Goal: Browse casually: Explore the website without a specific task or goal

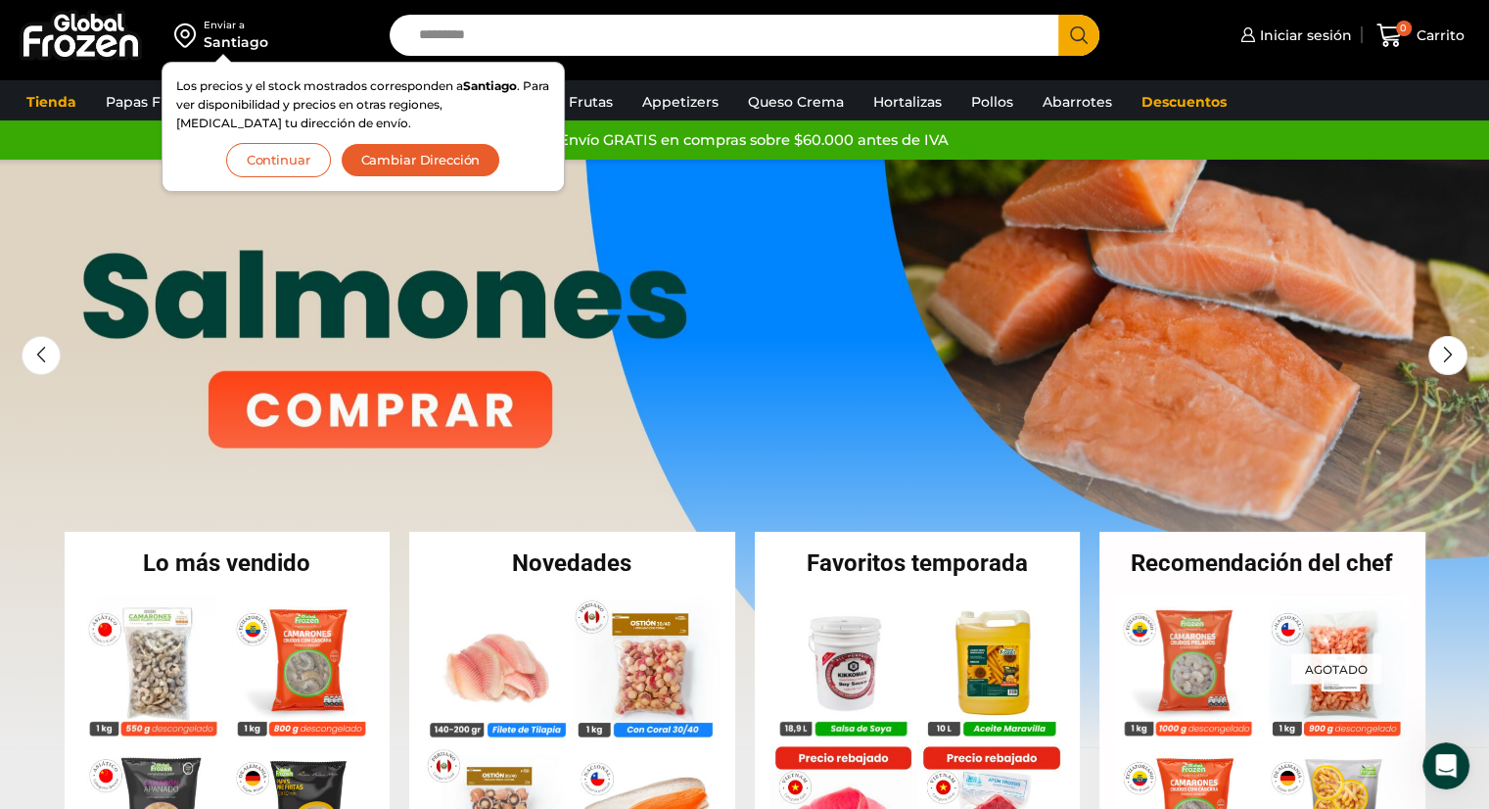
click at [304, 157] on button "Continuar" at bounding box center [278, 160] width 105 height 34
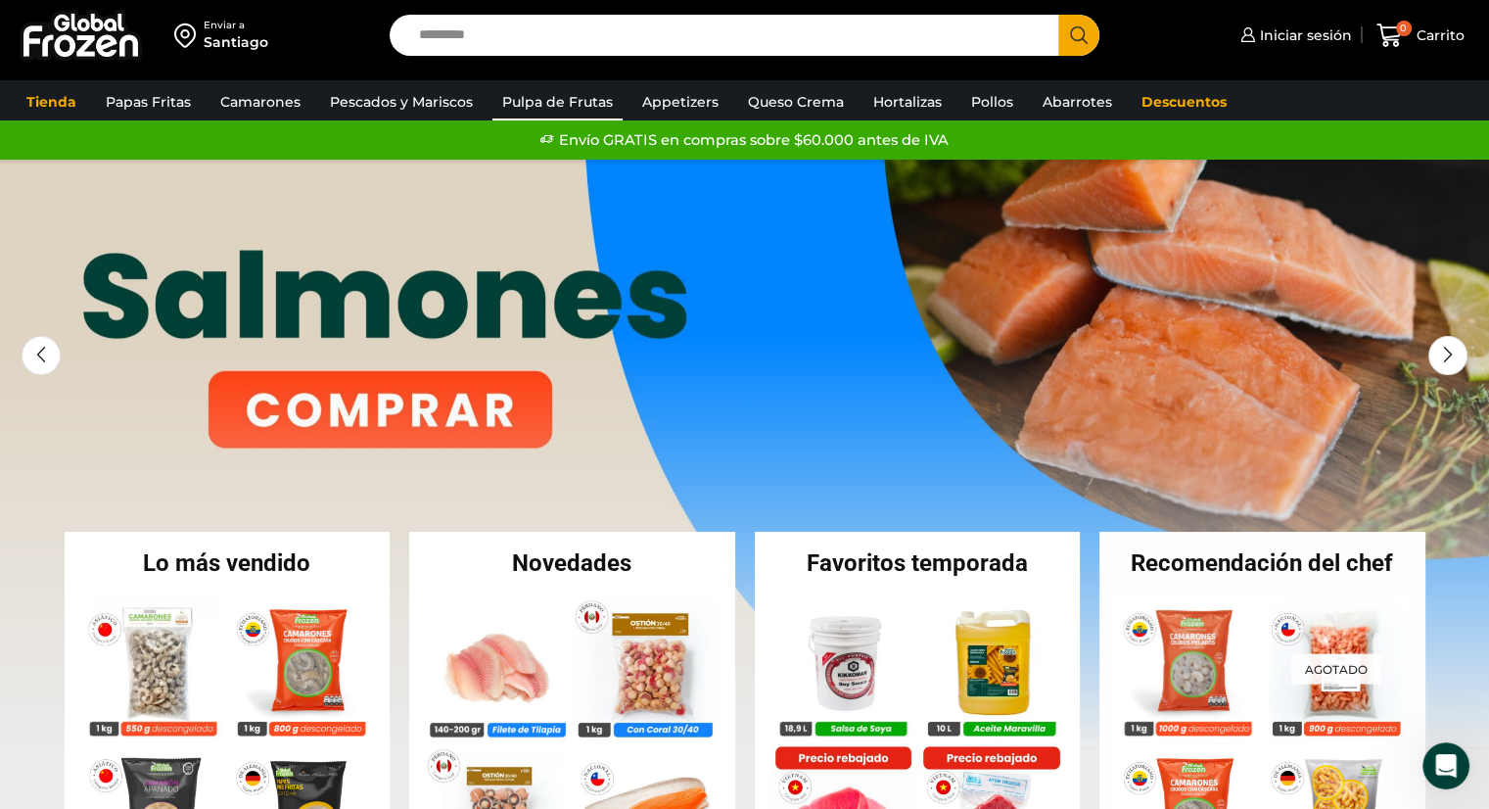
click at [537, 111] on link "Pulpa de Frutas" at bounding box center [557, 101] width 130 height 37
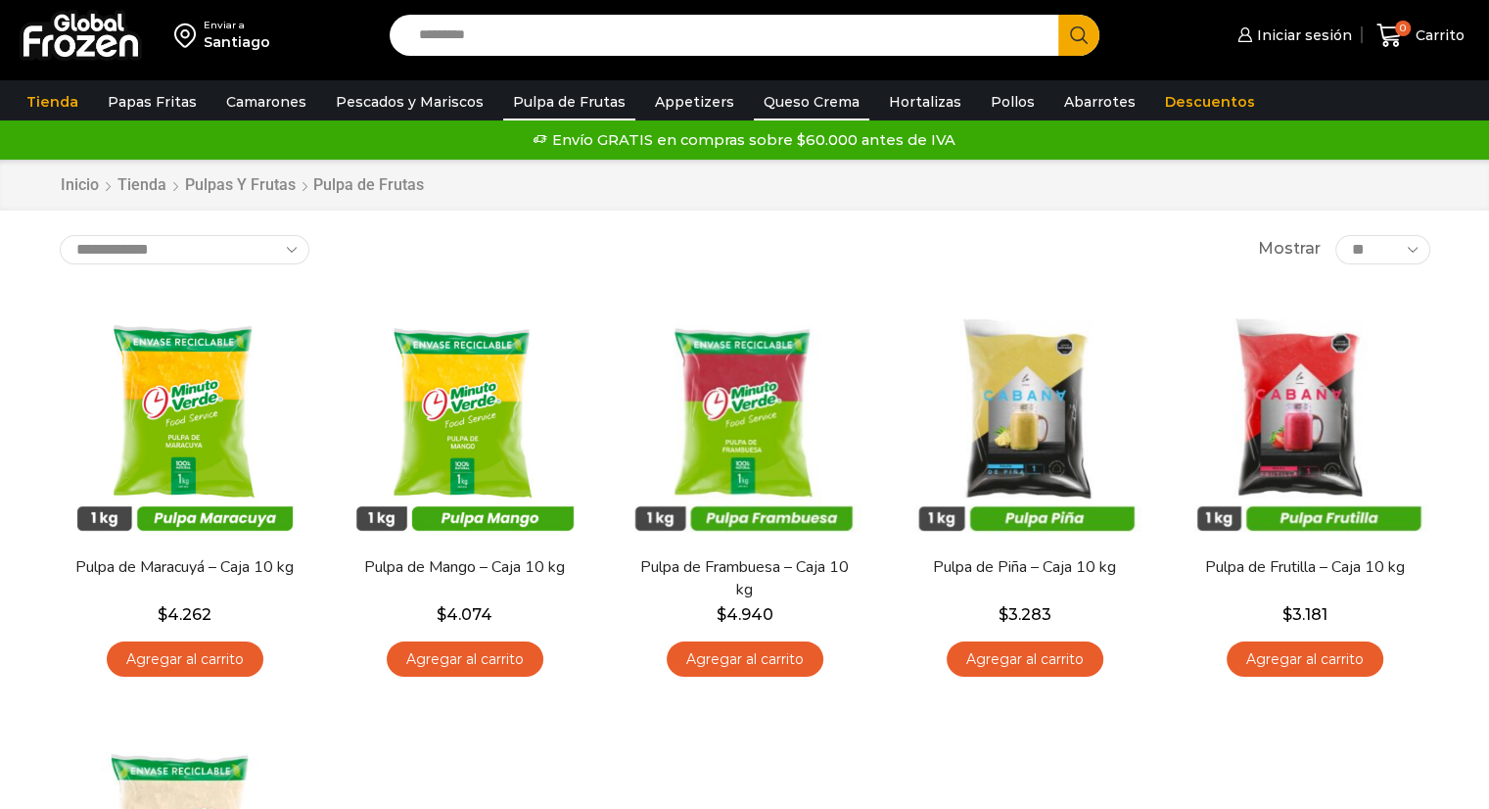
click at [816, 99] on link "Queso Crema" at bounding box center [812, 101] width 116 height 37
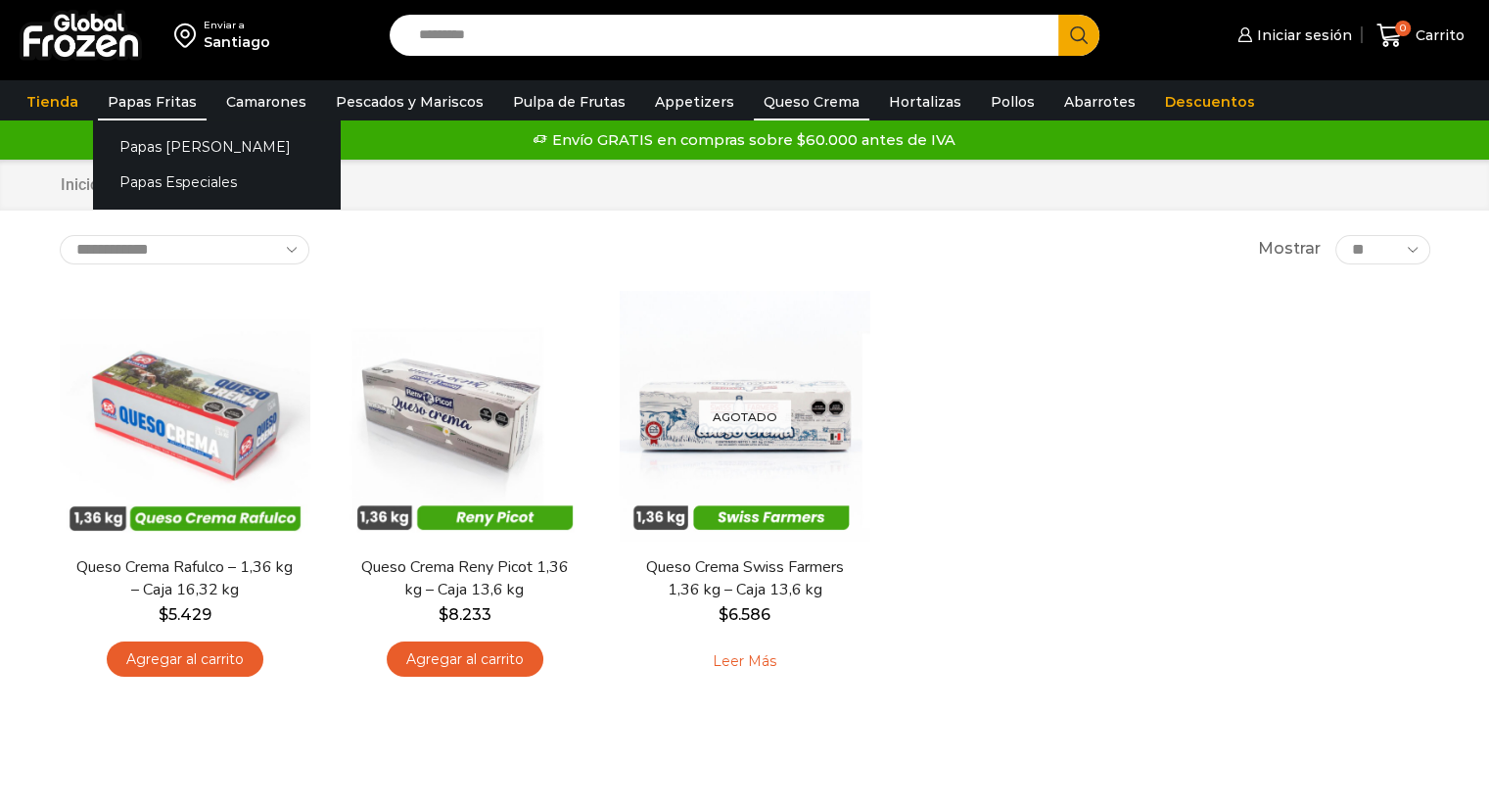
click at [162, 97] on link "Papas Fritas" at bounding box center [152, 101] width 109 height 37
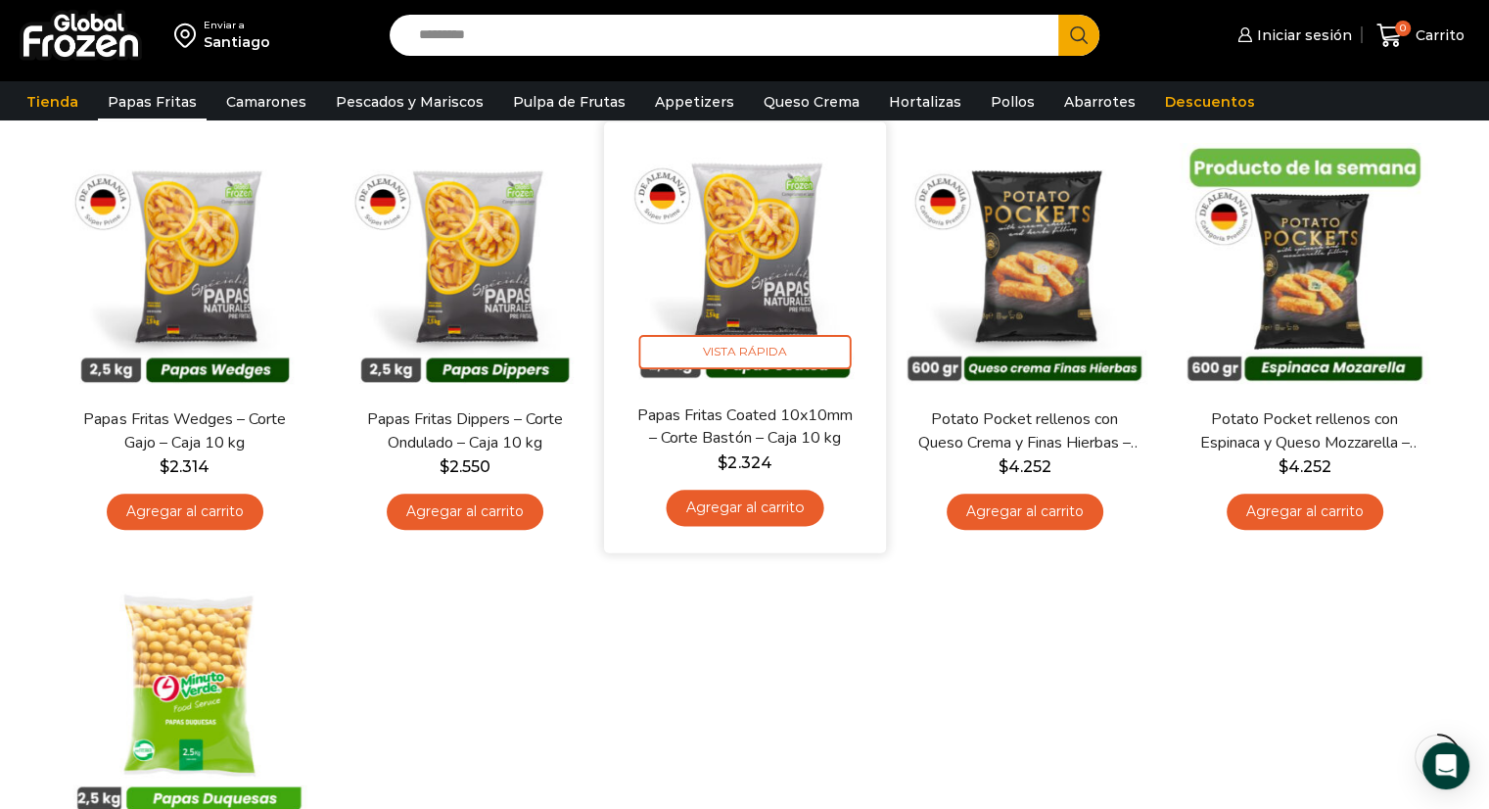
scroll to position [392, 0]
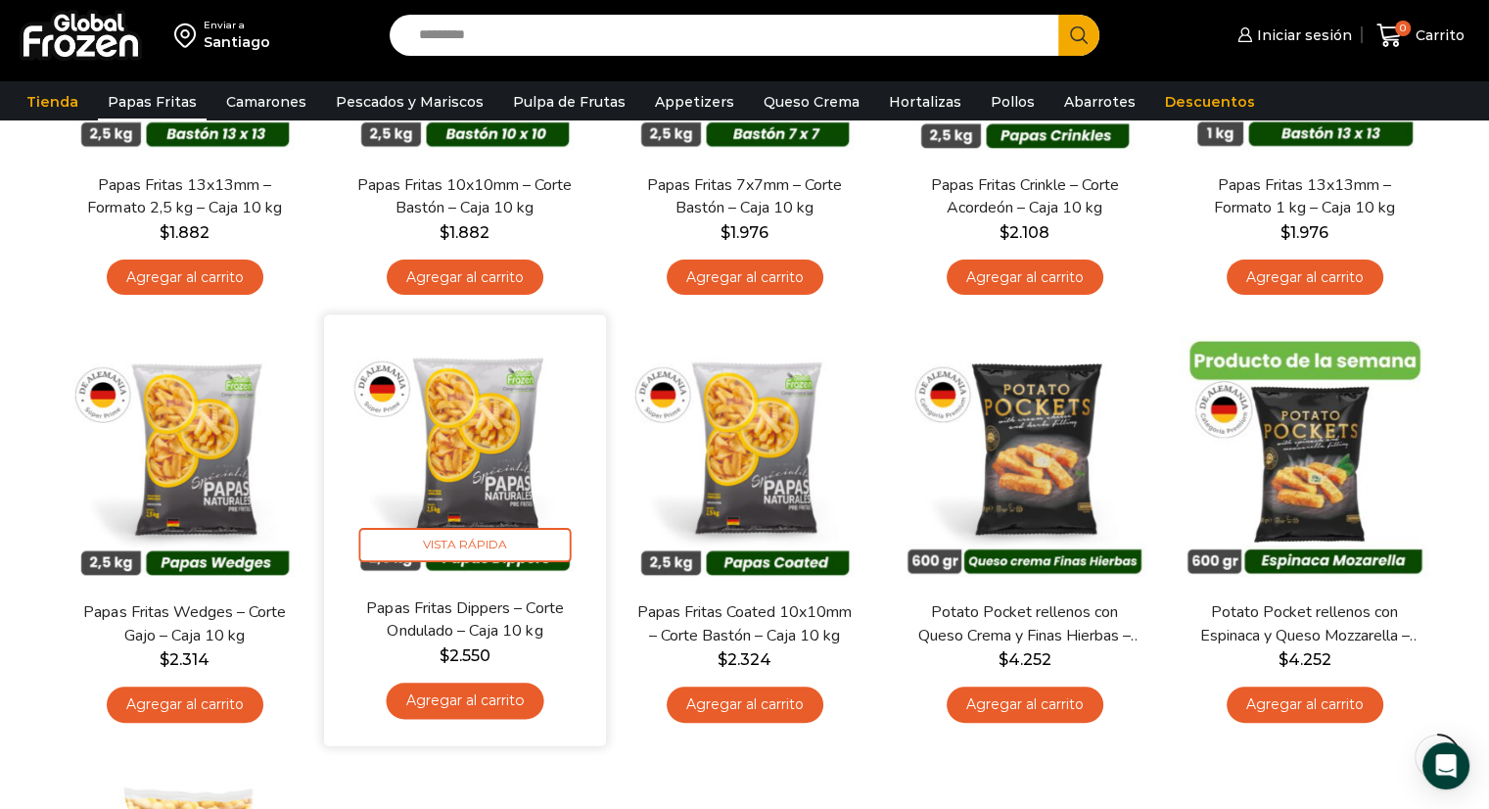
click at [427, 443] on img at bounding box center [465, 456] width 253 height 253
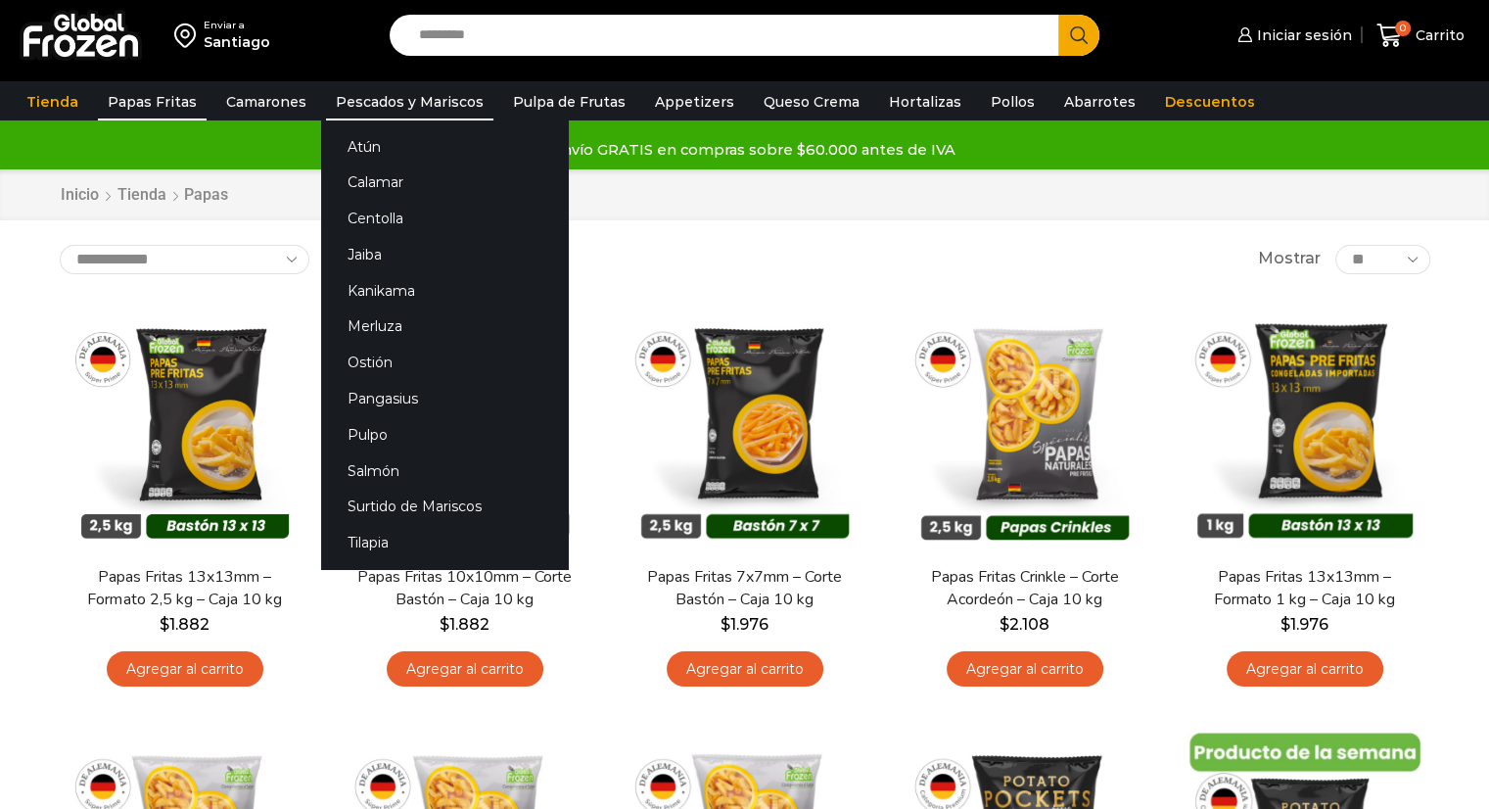
click at [395, 105] on link "Pescados y Mariscos" at bounding box center [409, 101] width 167 height 37
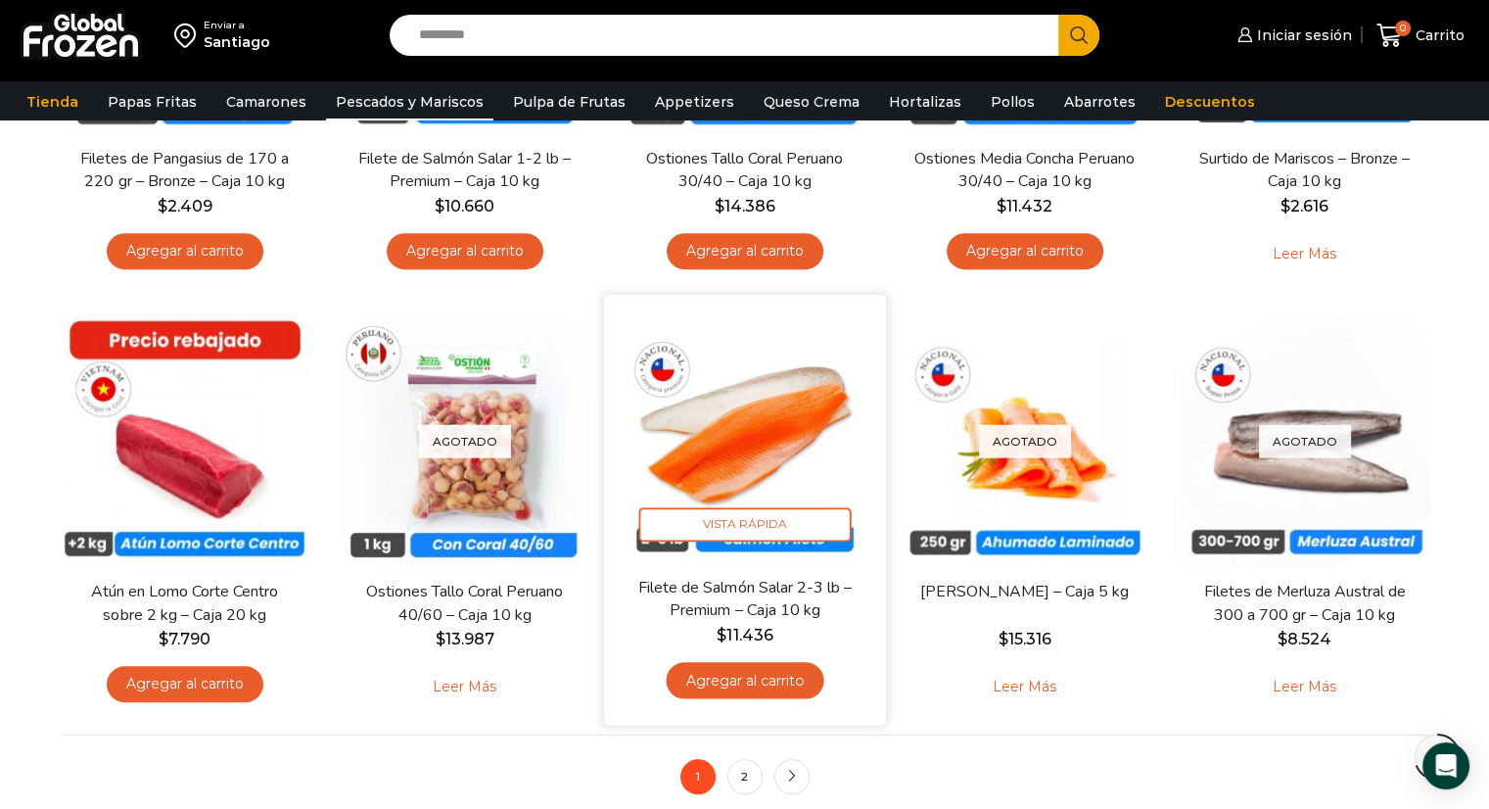
scroll to position [1370, 0]
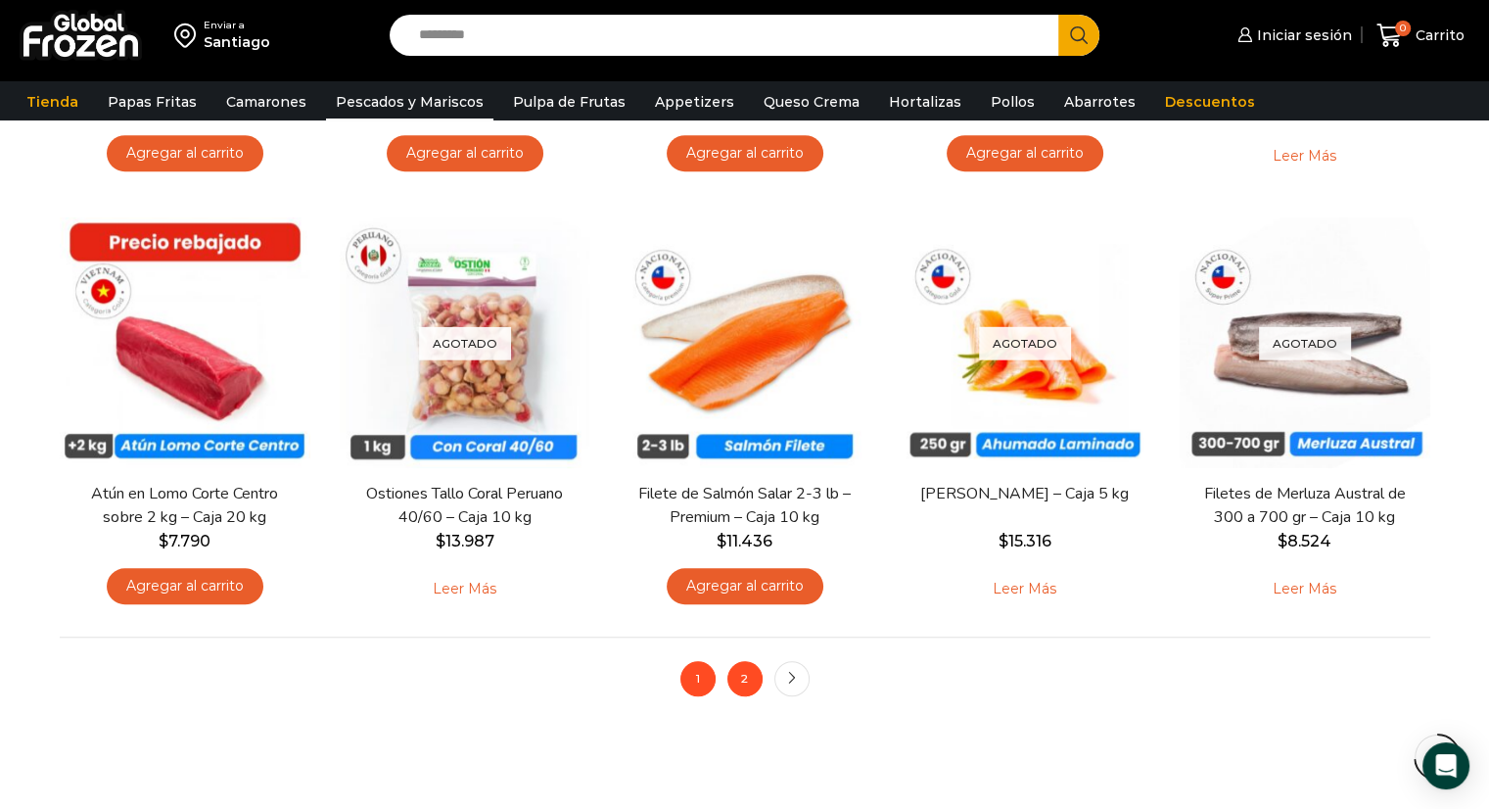
click at [736, 666] on link "2" at bounding box center [744, 678] width 35 height 35
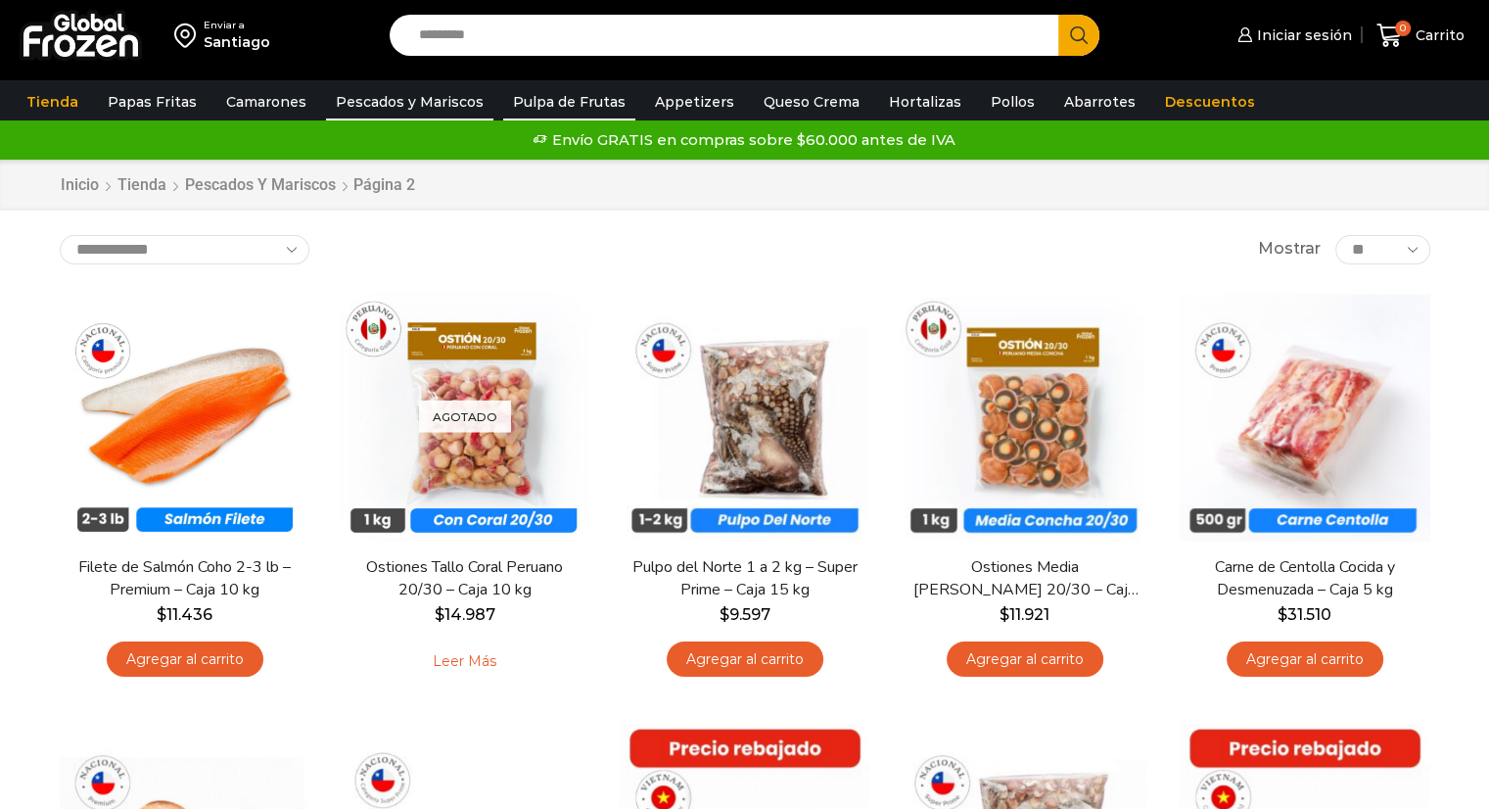
click at [545, 90] on link "Pulpa de Frutas" at bounding box center [569, 101] width 132 height 37
